Goal: Use online tool/utility

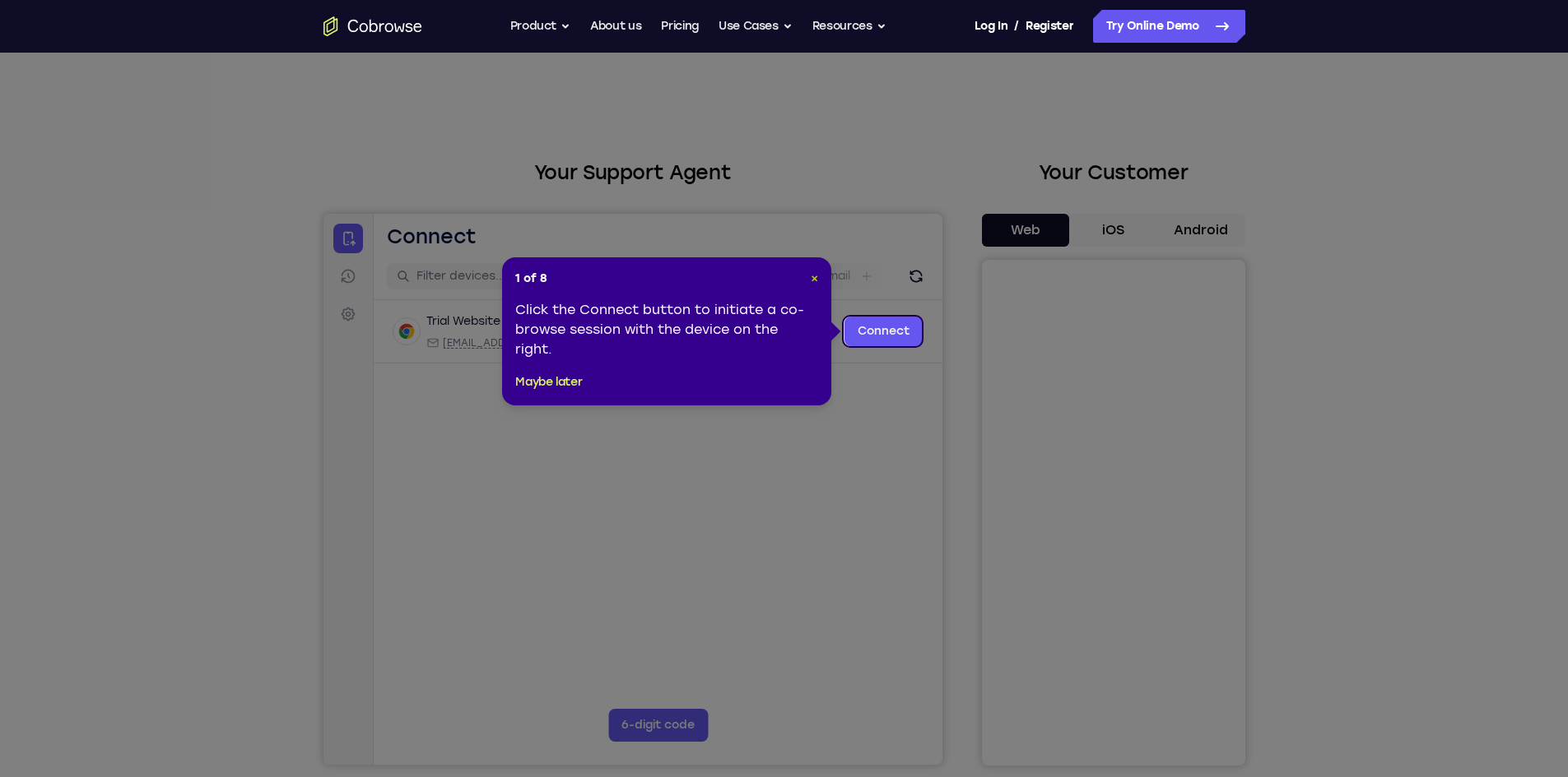
drag, startPoint x: 812, startPoint y: 275, endPoint x: 557, endPoint y: 61, distance: 332.9
click at [812, 275] on span "×" at bounding box center [815, 278] width 7 height 14
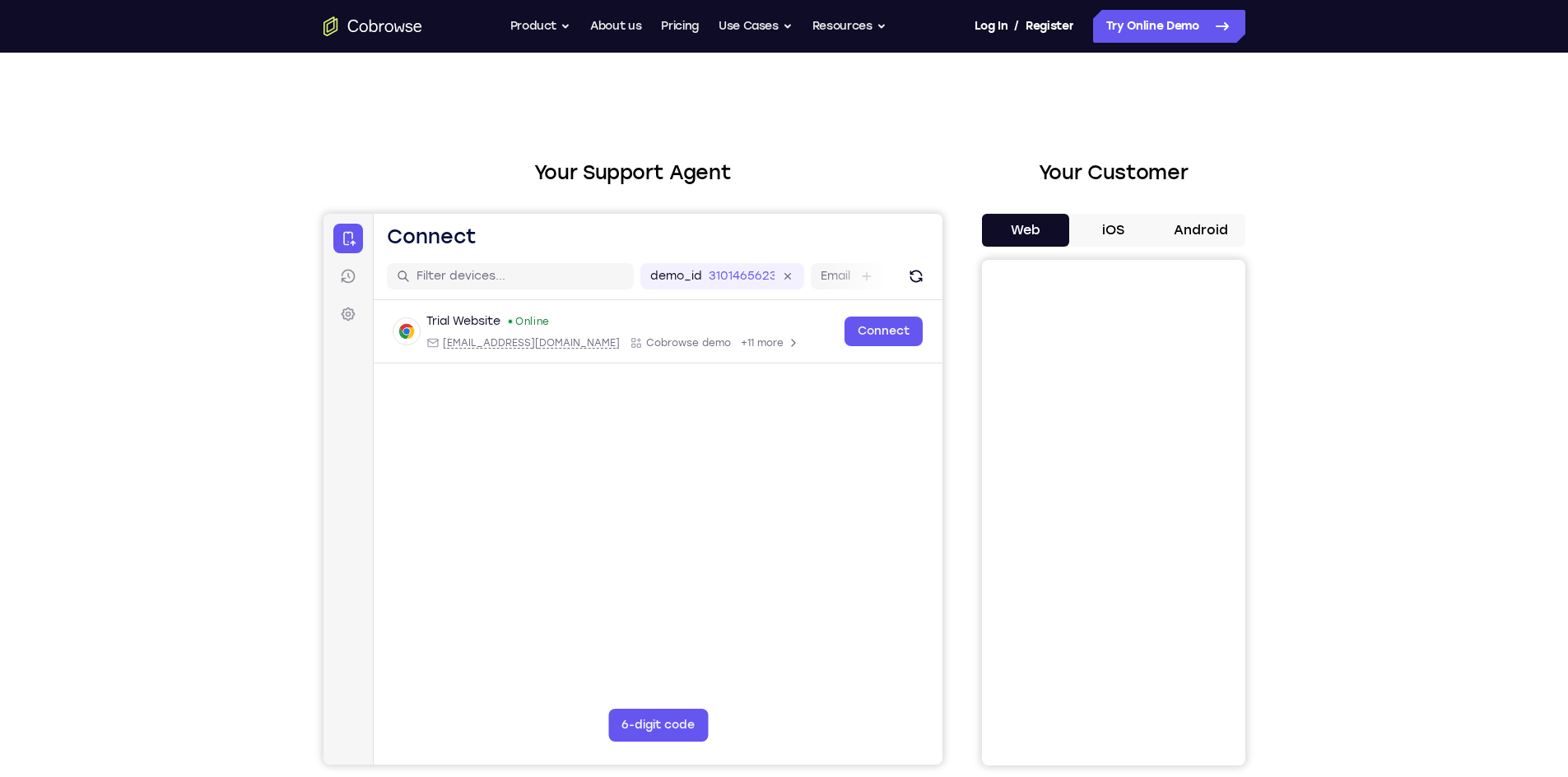
click at [1199, 227] on button "Android" at bounding box center [1202, 230] width 88 height 33
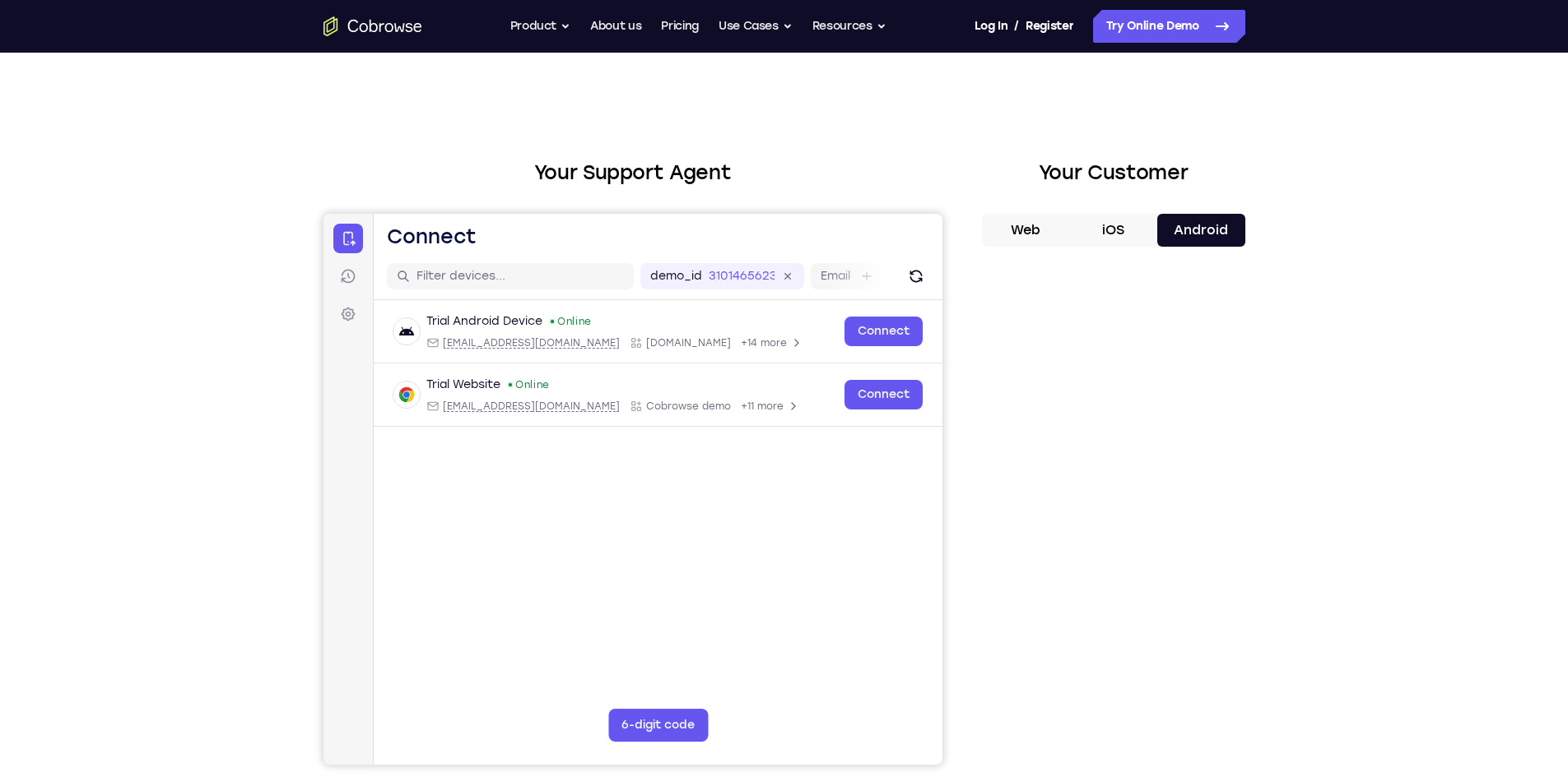
click at [155, 234] on div "Your Support Agent Your Customer Web iOS Android Next Steps We’d be happy to gi…" at bounding box center [784, 595] width 1568 height 1085
click at [354, 320] on icon at bounding box center [348, 315] width 17 height 17
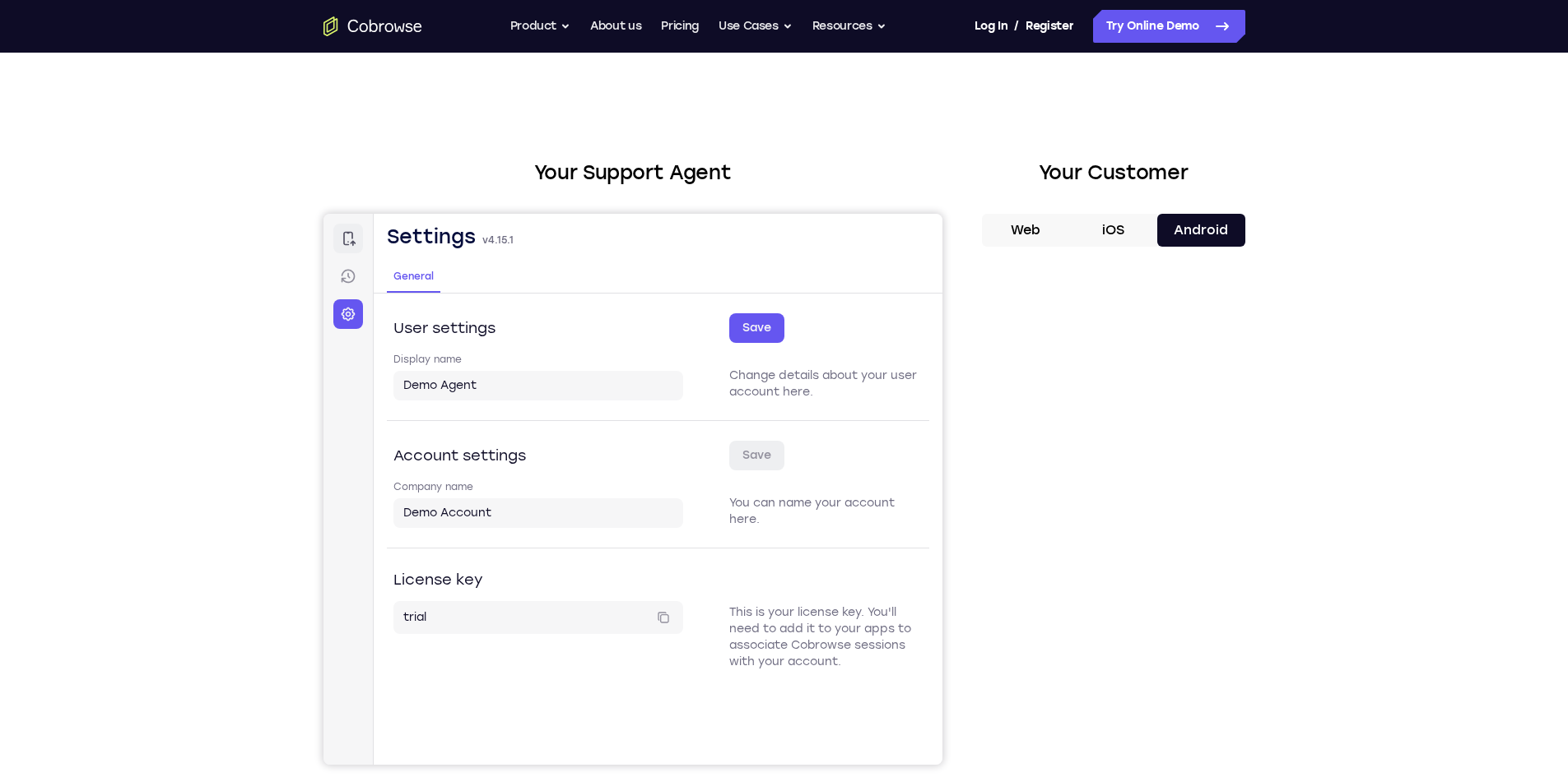
click at [345, 241] on icon at bounding box center [348, 239] width 17 height 17
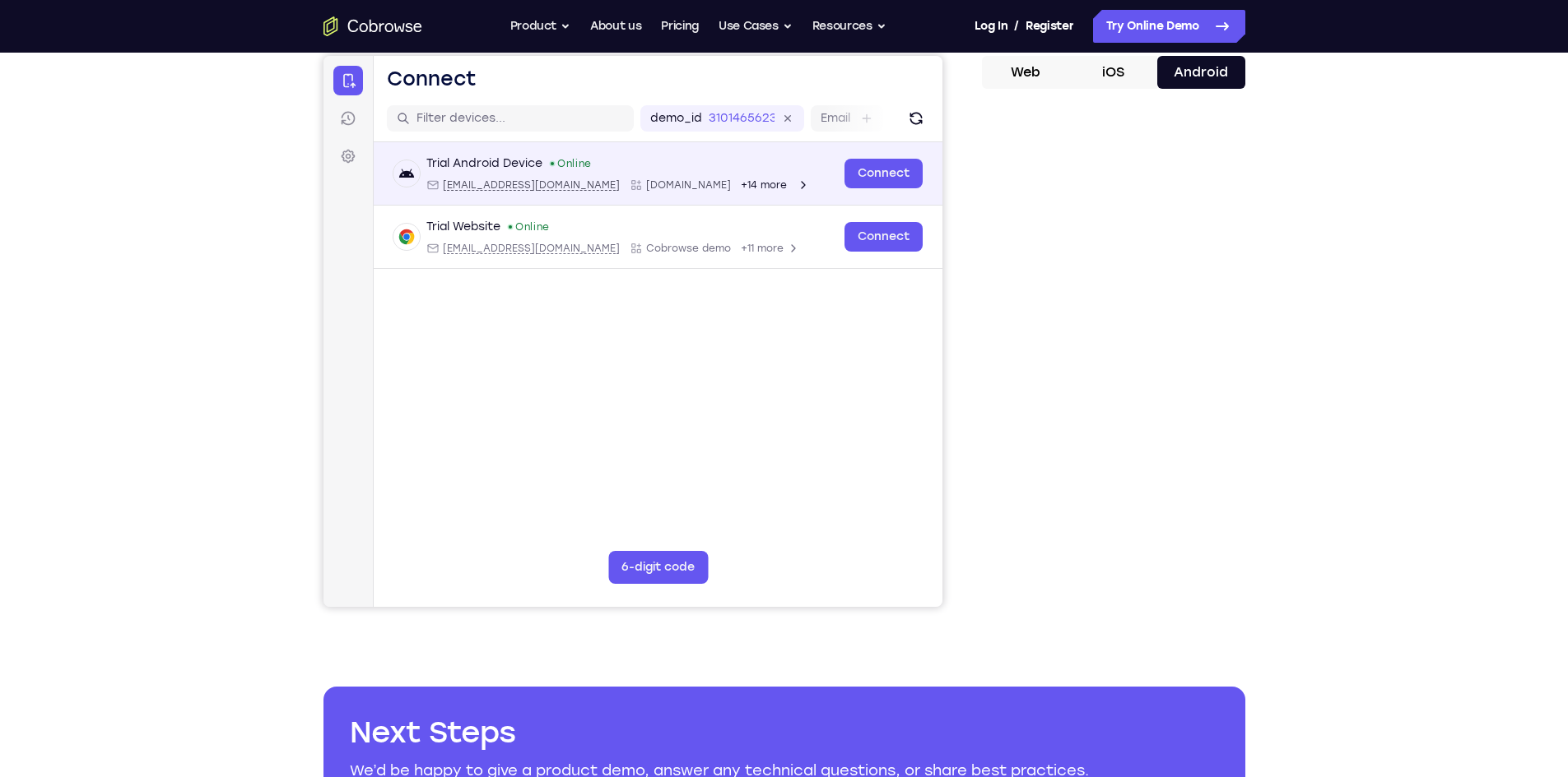
scroll to position [164, 0]
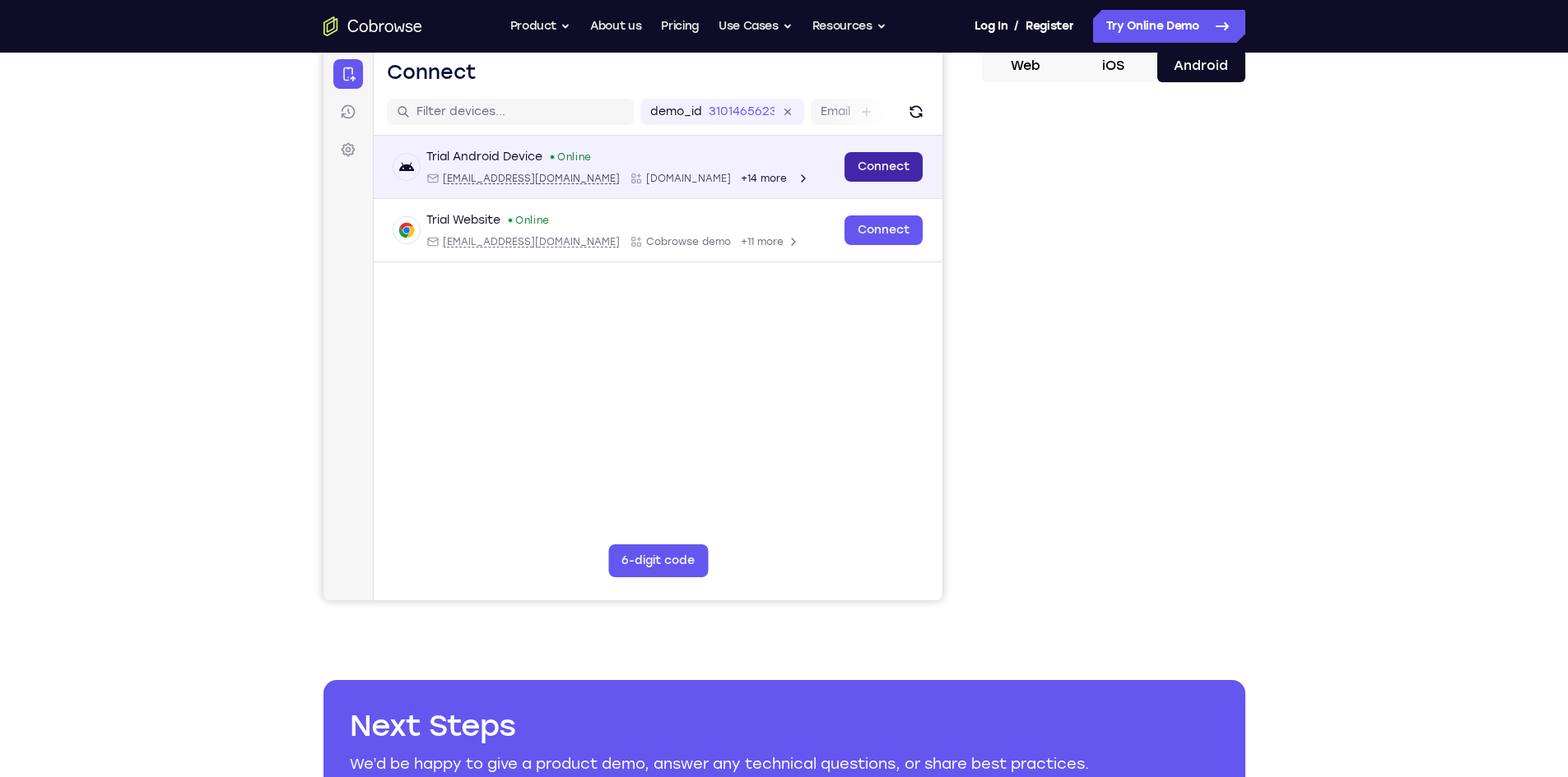
click at [895, 162] on link "Connect" at bounding box center [883, 167] width 78 height 30
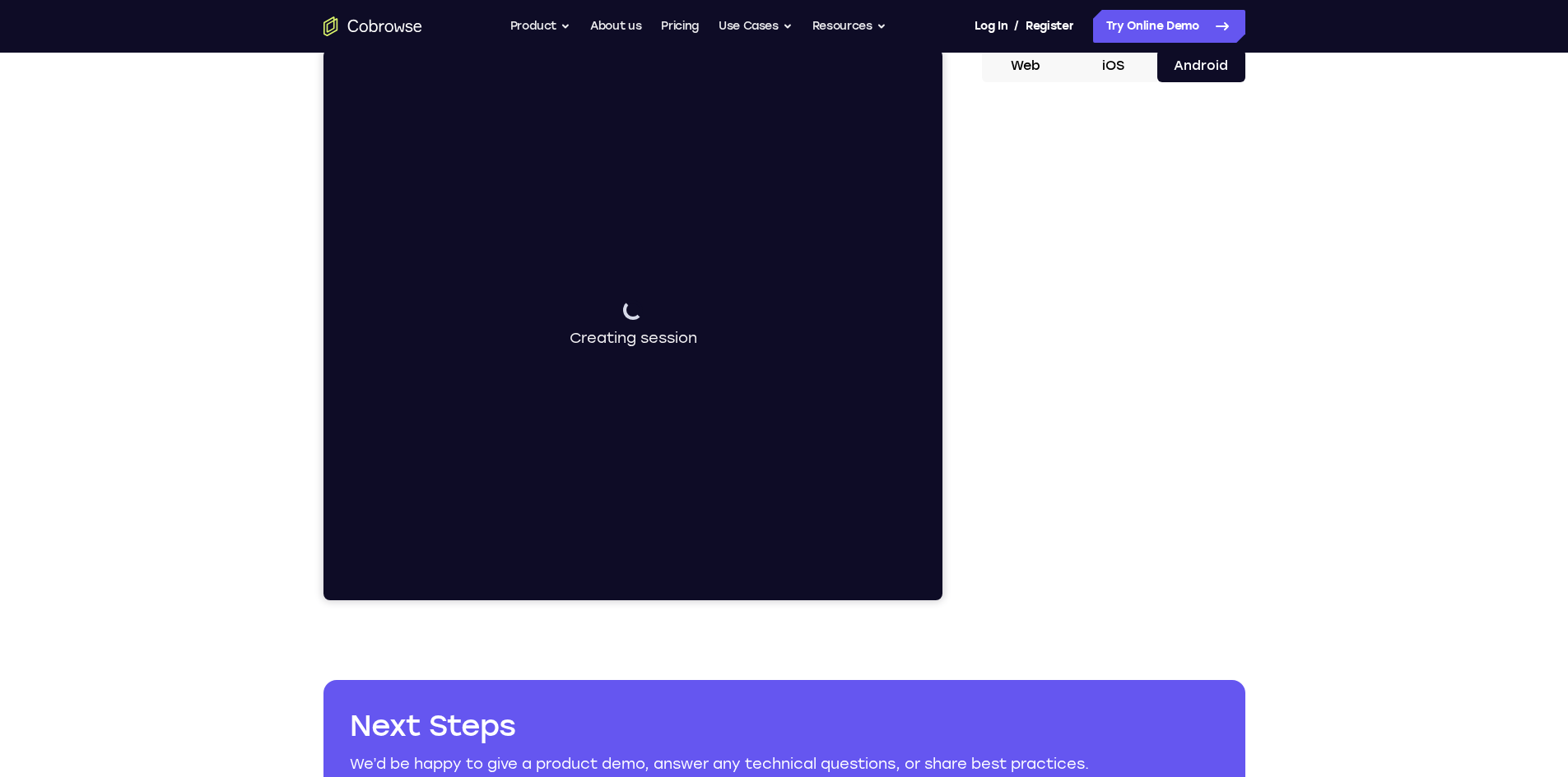
scroll to position [82, 0]
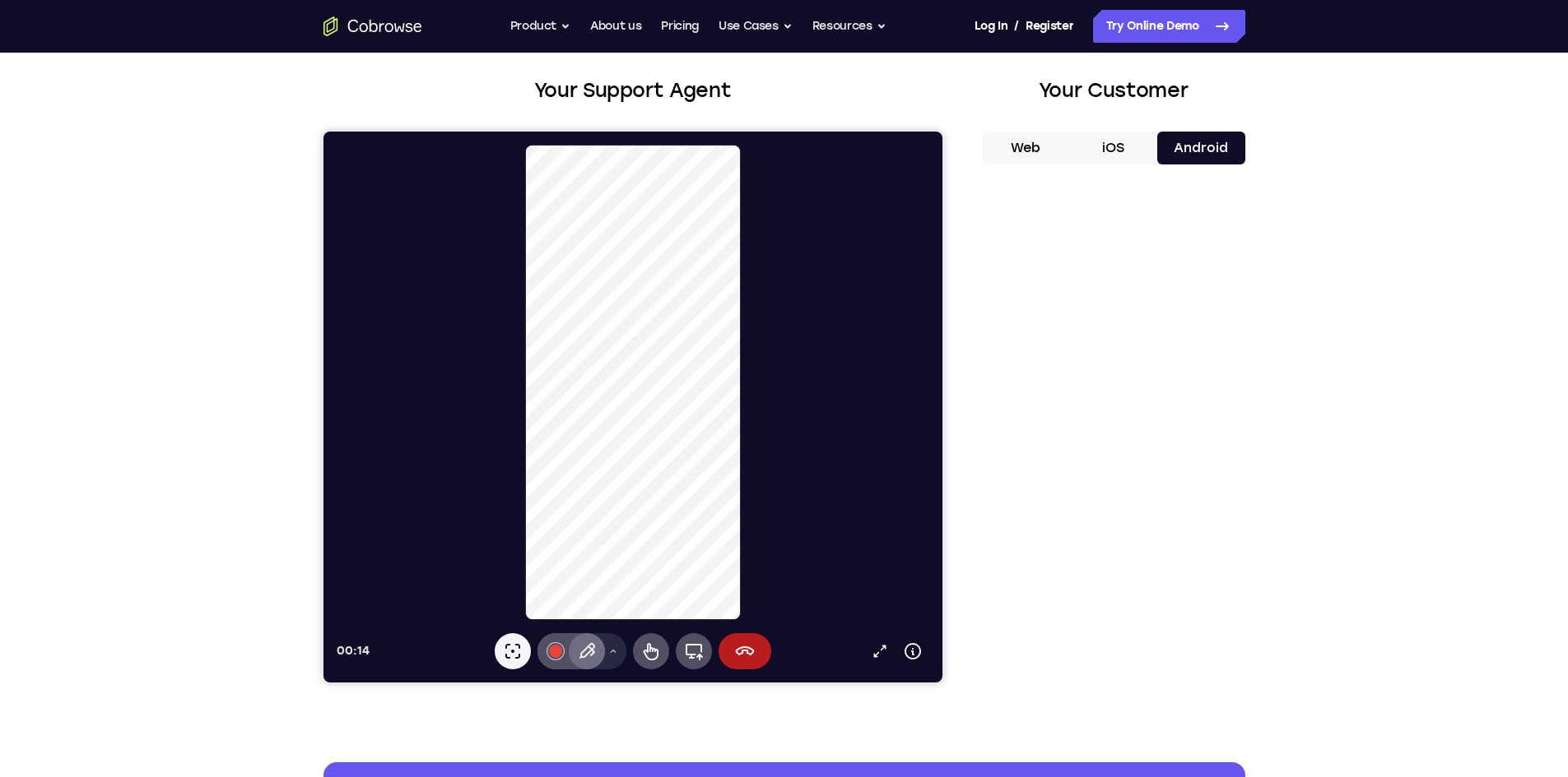
click at [588, 650] on icon at bounding box center [586, 651] width 20 height 20
click at [593, 649] on icon at bounding box center [586, 651] width 20 height 20
drag, startPoint x: 643, startPoint y: 653, endPoint x: 641, endPoint y: 644, distance: 9.2
click at [641, 649] on icon at bounding box center [649, 651] width 20 height 20
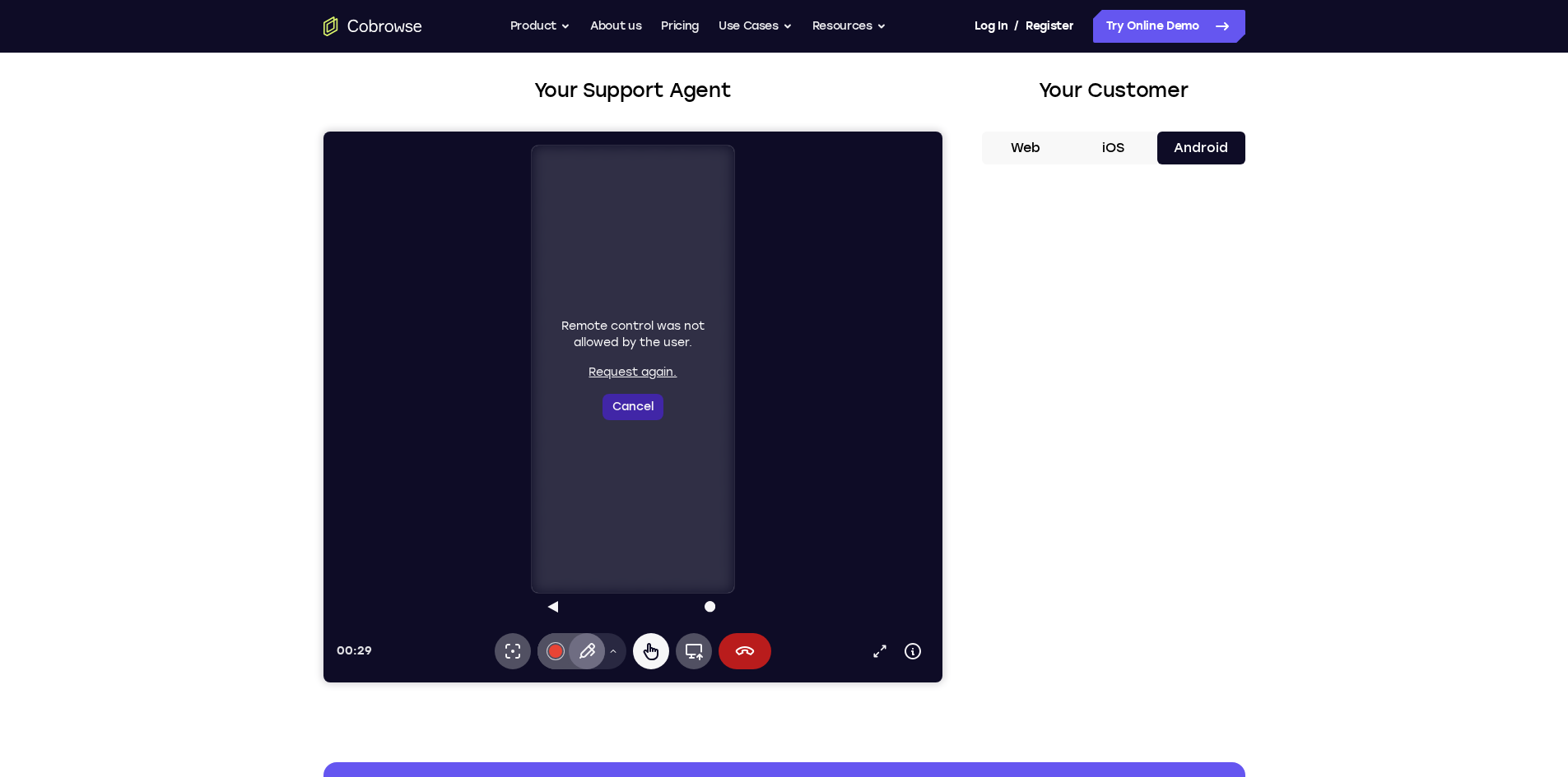
click at [633, 404] on button "Cancel" at bounding box center [632, 407] width 61 height 26
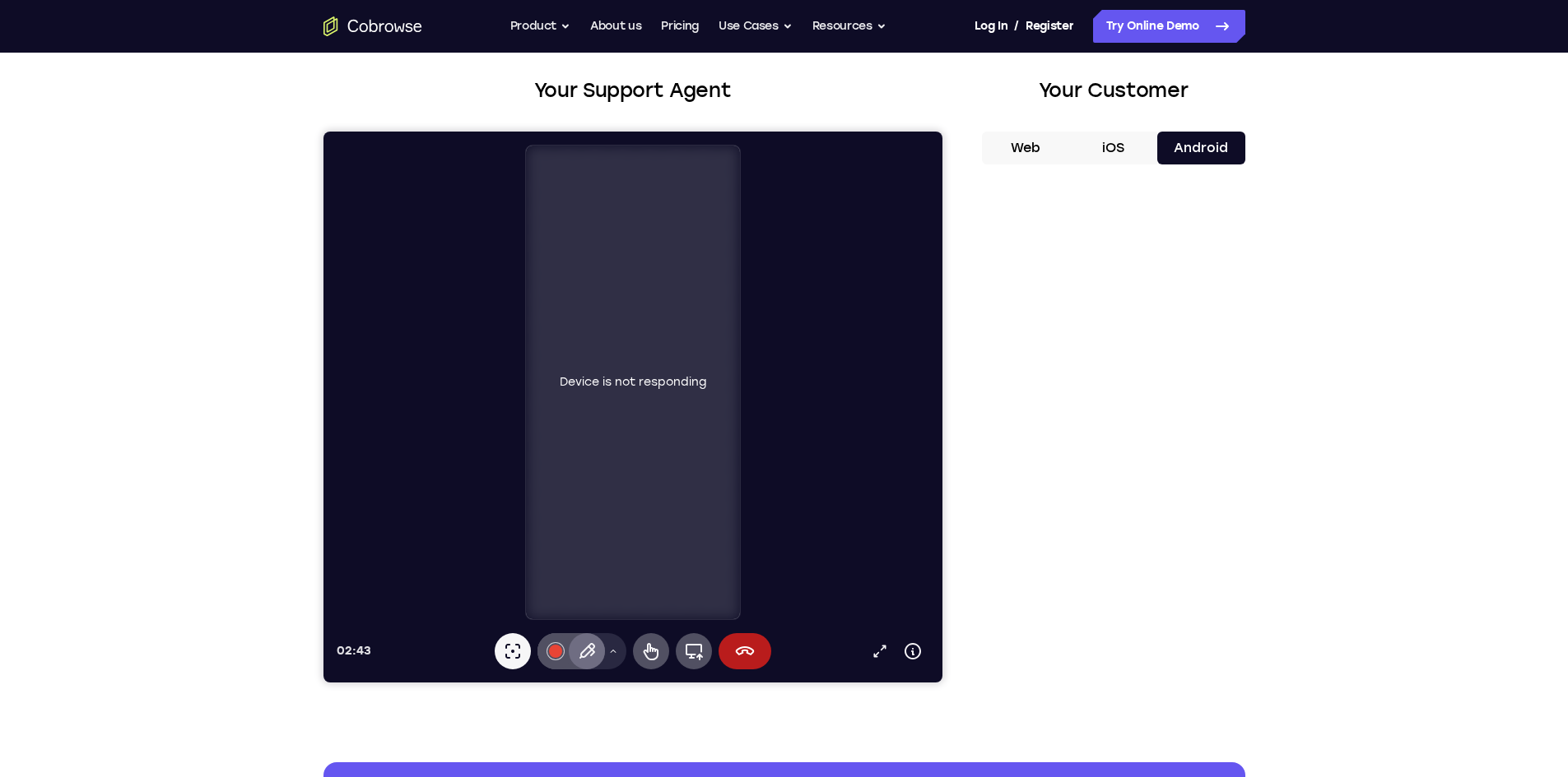
drag, startPoint x: 594, startPoint y: 373, endPoint x: 1323, endPoint y: 561, distance: 752.9
click at [594, 373] on div "Device is not responding" at bounding box center [632, 382] width 214 height 473
click at [734, 659] on icon at bounding box center [744, 651] width 20 height 20
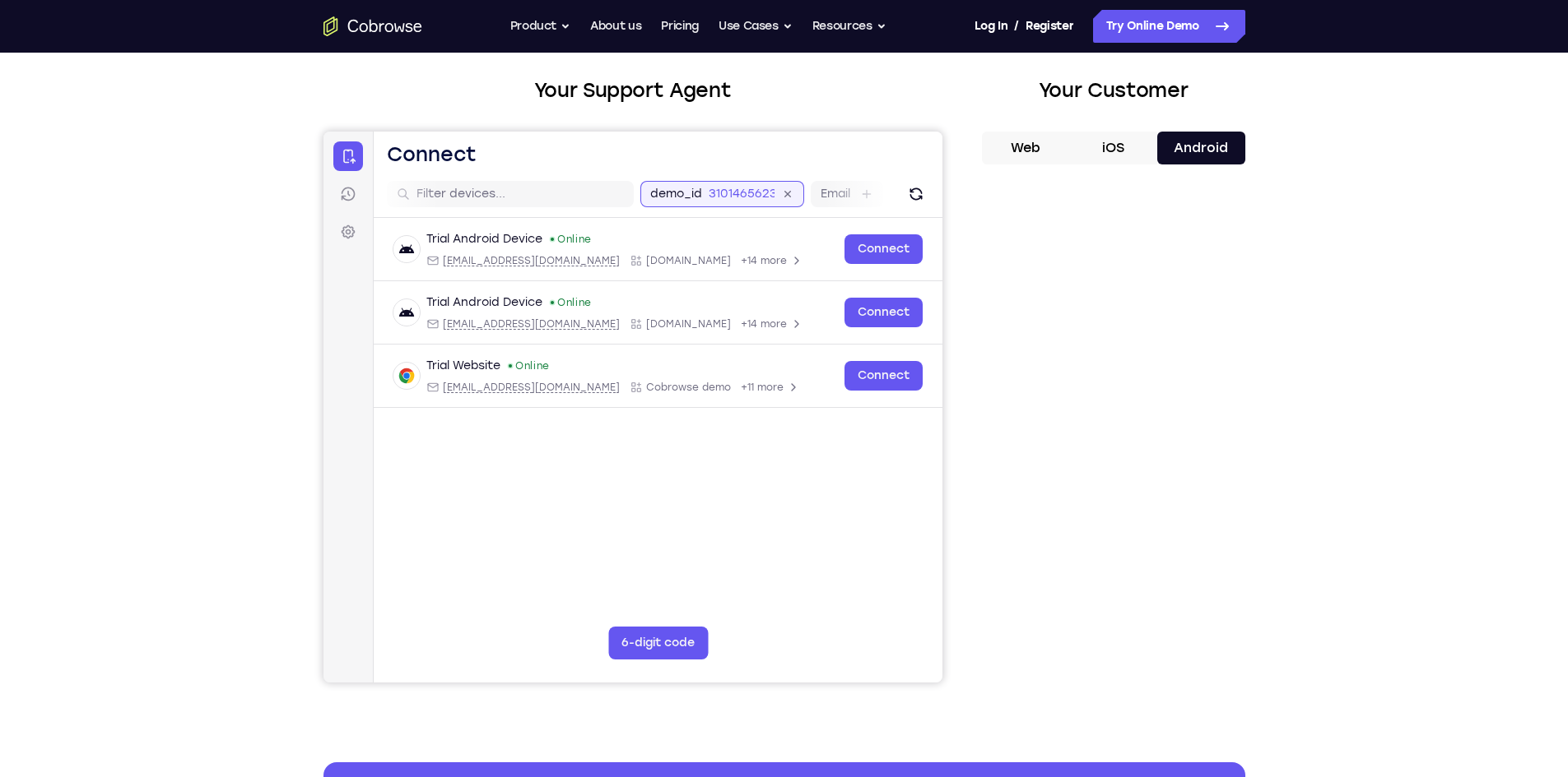
click at [749, 191] on div "demo_id 3101465623 3101465623 Email User ID Device ID Device name" at bounding box center [920, 194] width 563 height 26
click at [657, 190] on input "3101465623" at bounding box center [657, 194] width 65 height 17
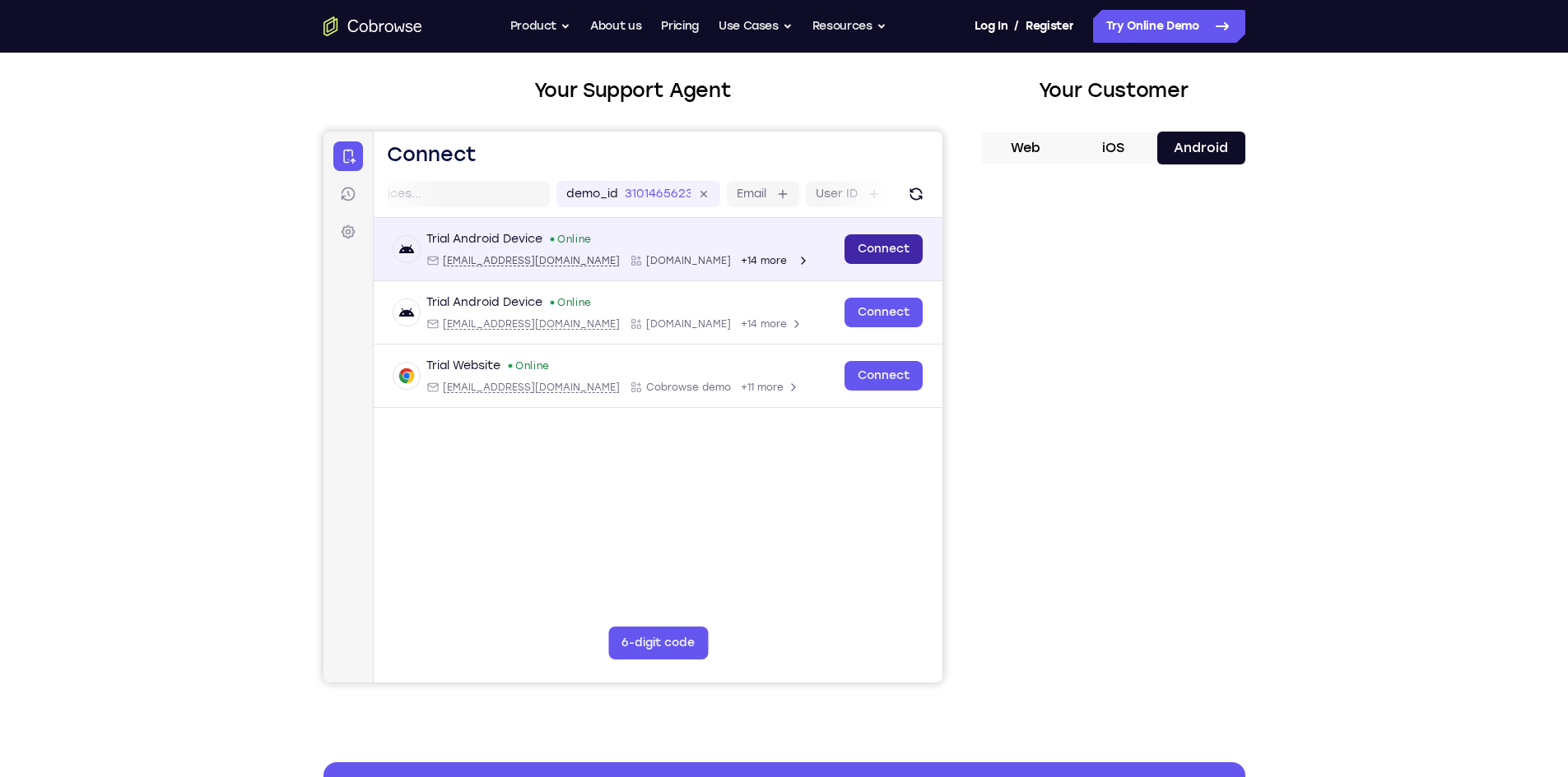
click at [878, 247] on link "Connect" at bounding box center [883, 249] width 78 height 30
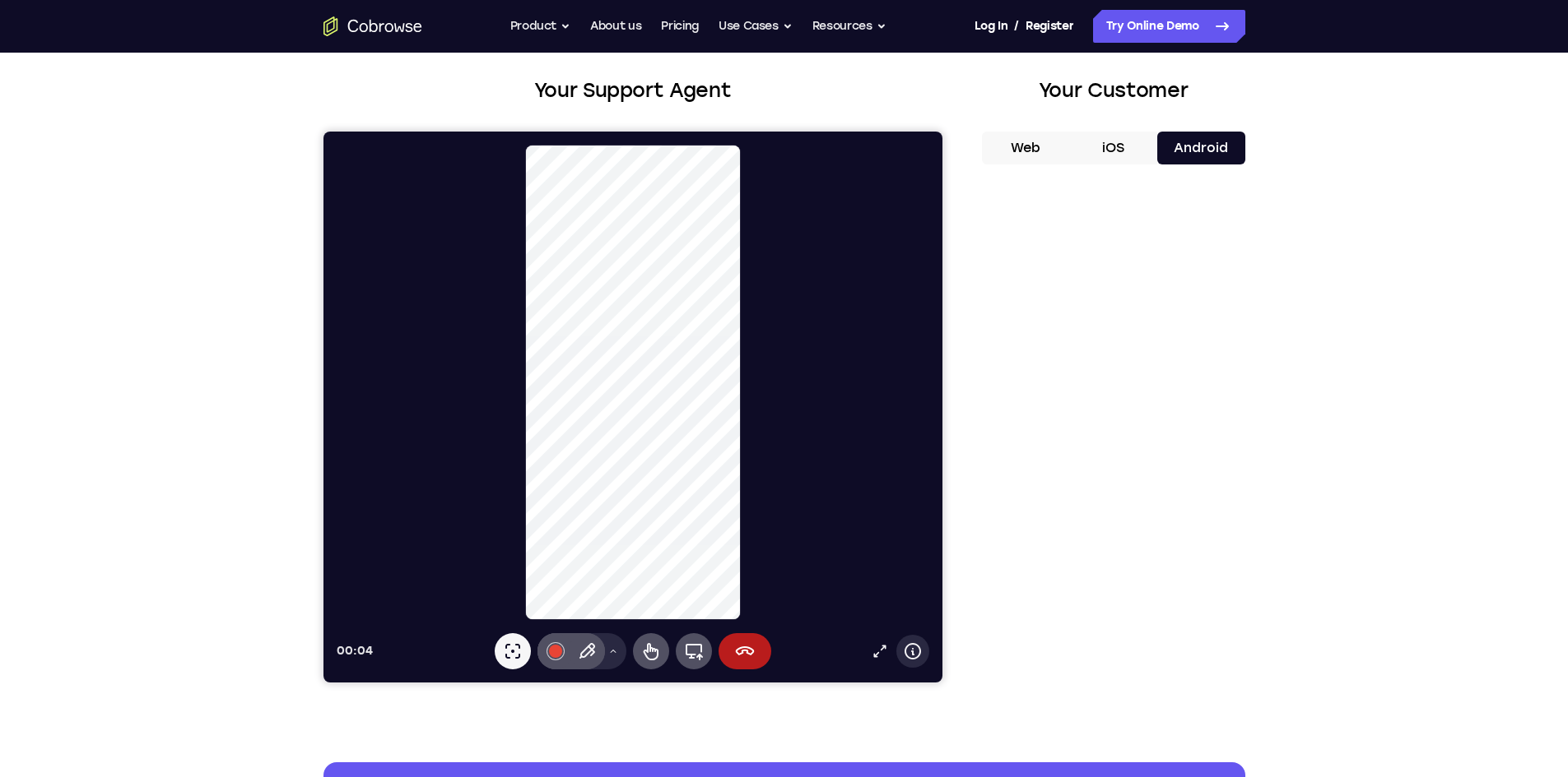
click at [910, 649] on icon at bounding box center [911, 651] width 20 height 20
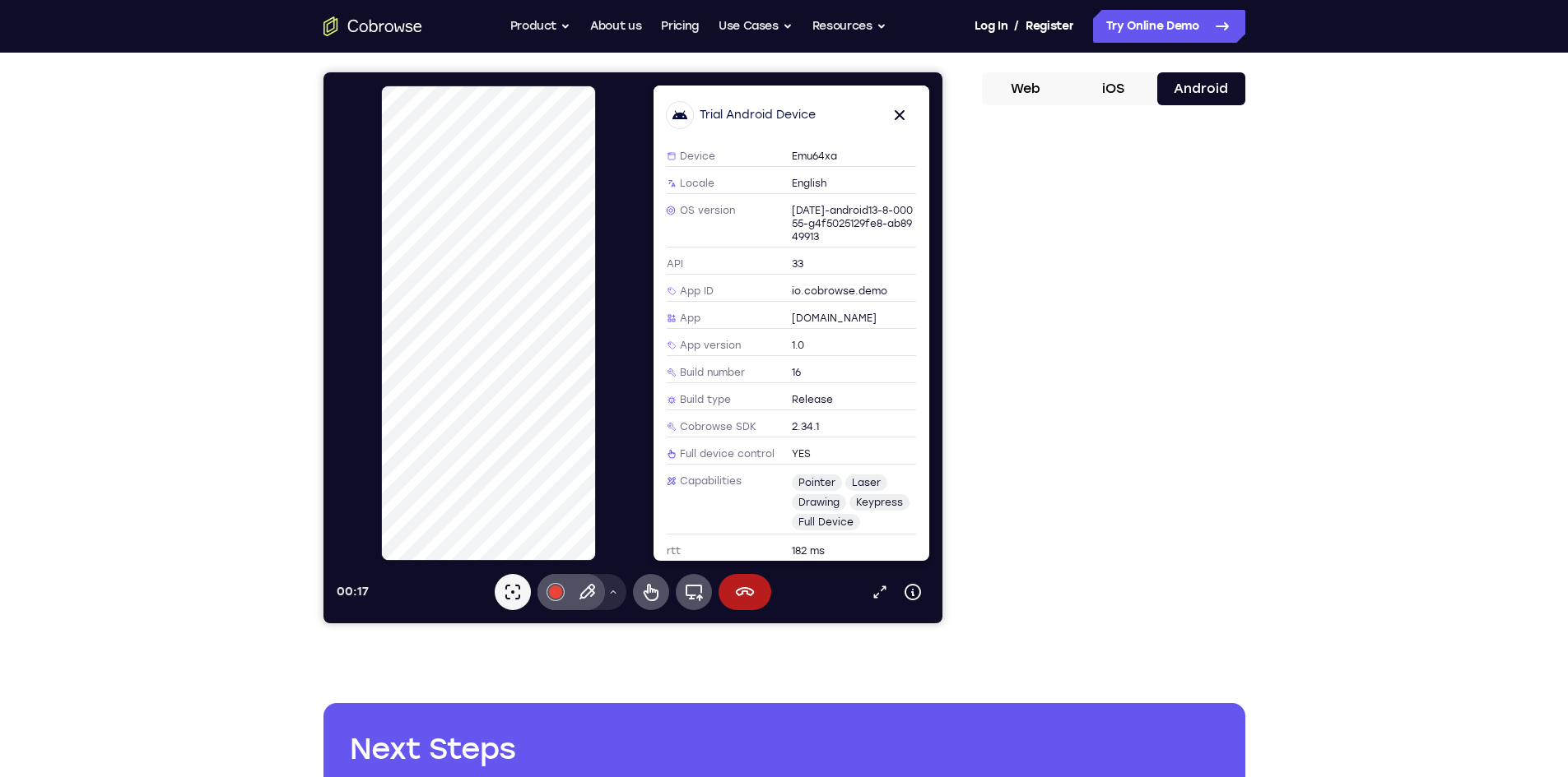
scroll to position [164, 0]
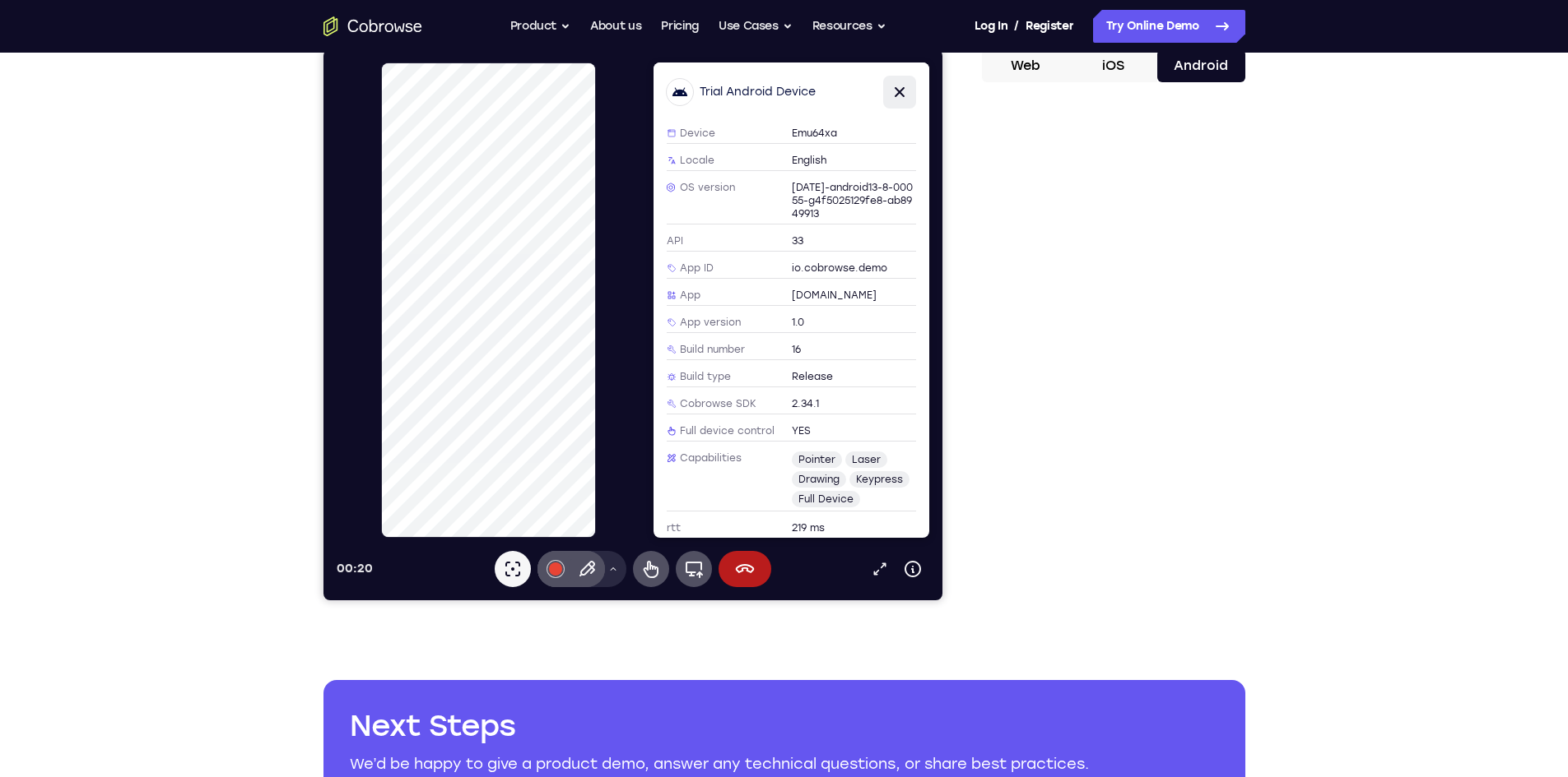
click at [898, 93] on icon at bounding box center [898, 92] width 20 height 20
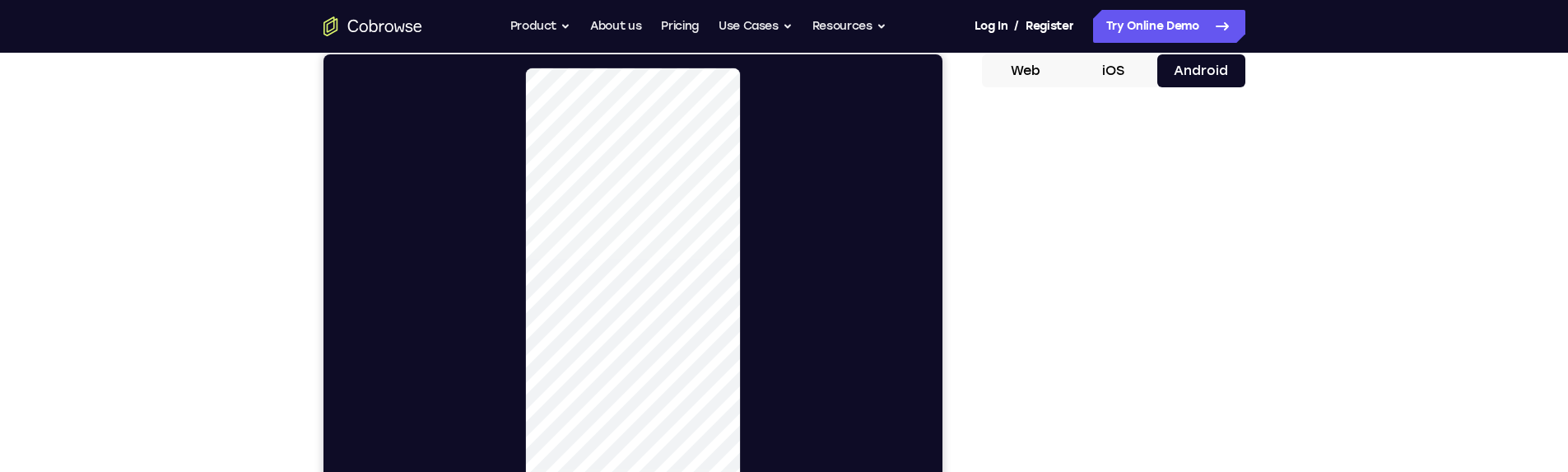
scroll to position [82, 0]
